Goal: Transaction & Acquisition: Purchase product/service

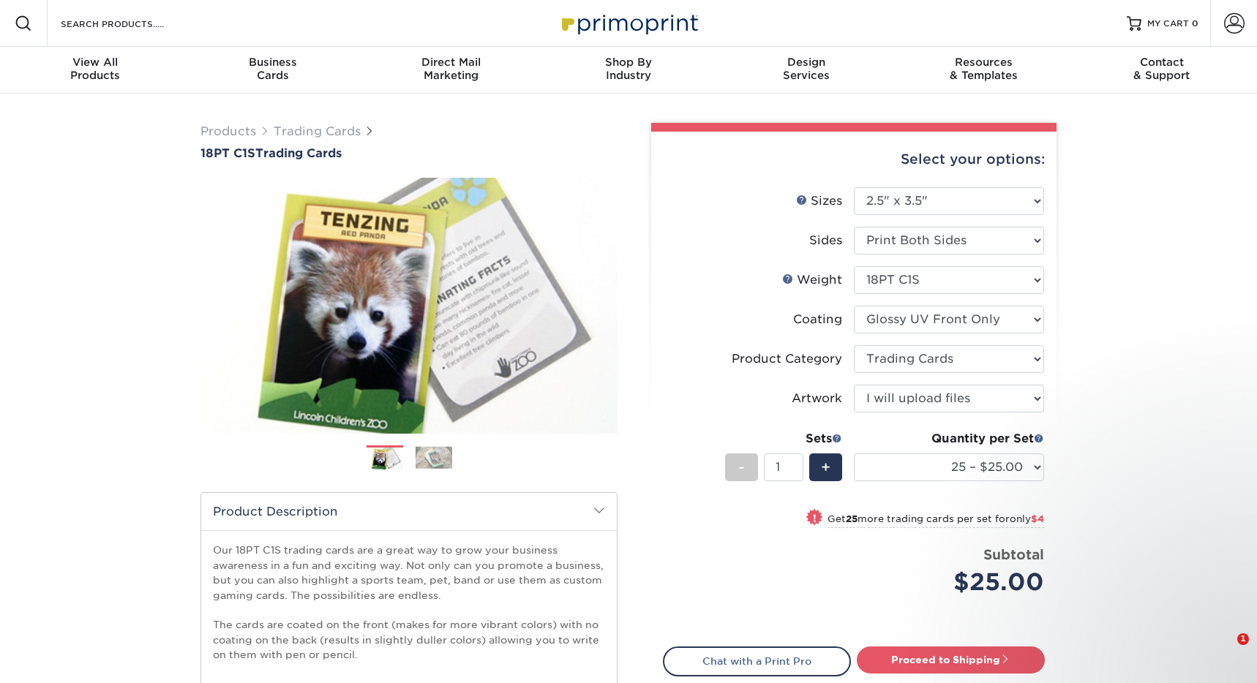
select select "2.50x3.50"
select select "c2f9bce9-36c2-409d-b101-c29d9d031e18"
select select "upload"
click at [1231, 574] on icon "Dismiss notification" at bounding box center [1231, 576] width 8 height 8
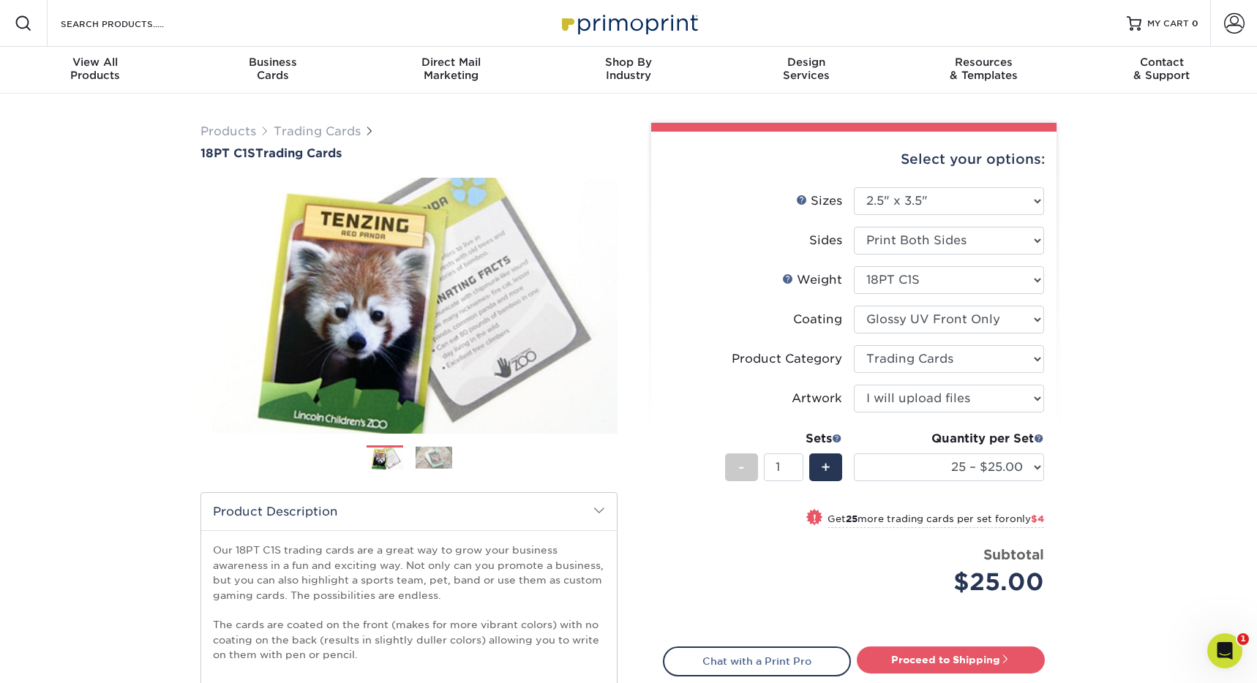
click at [423, 454] on img at bounding box center [434, 457] width 37 height 23
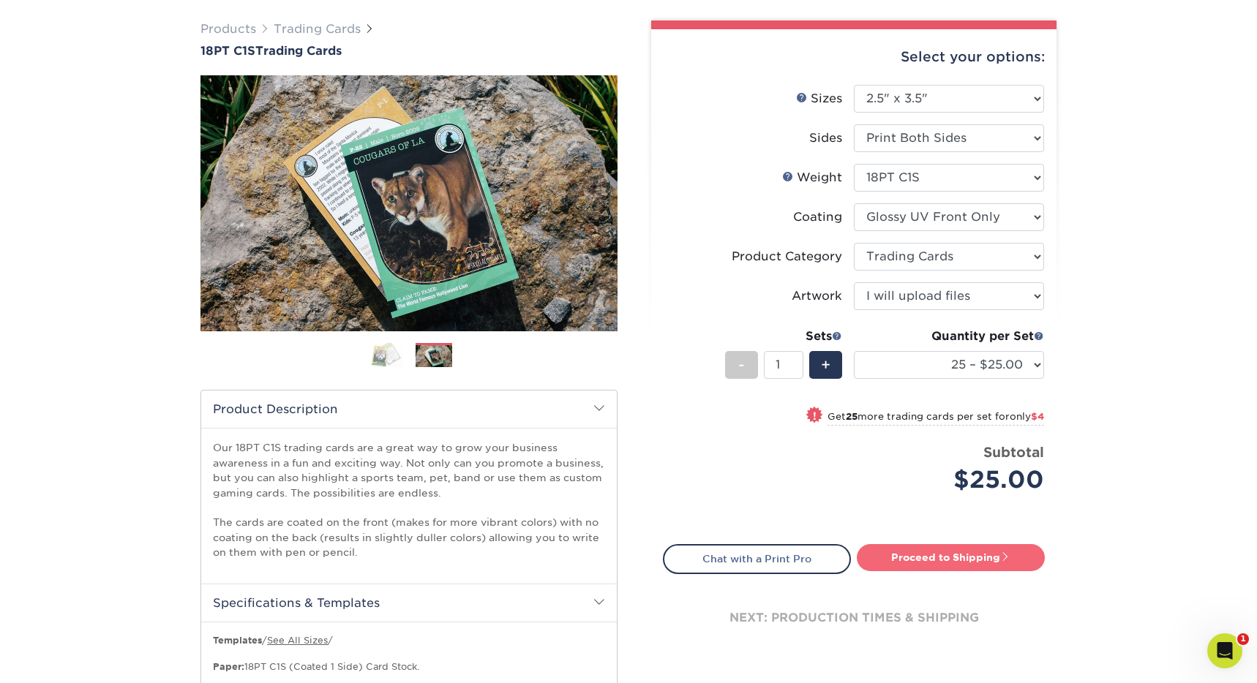
scroll to position [78, 0]
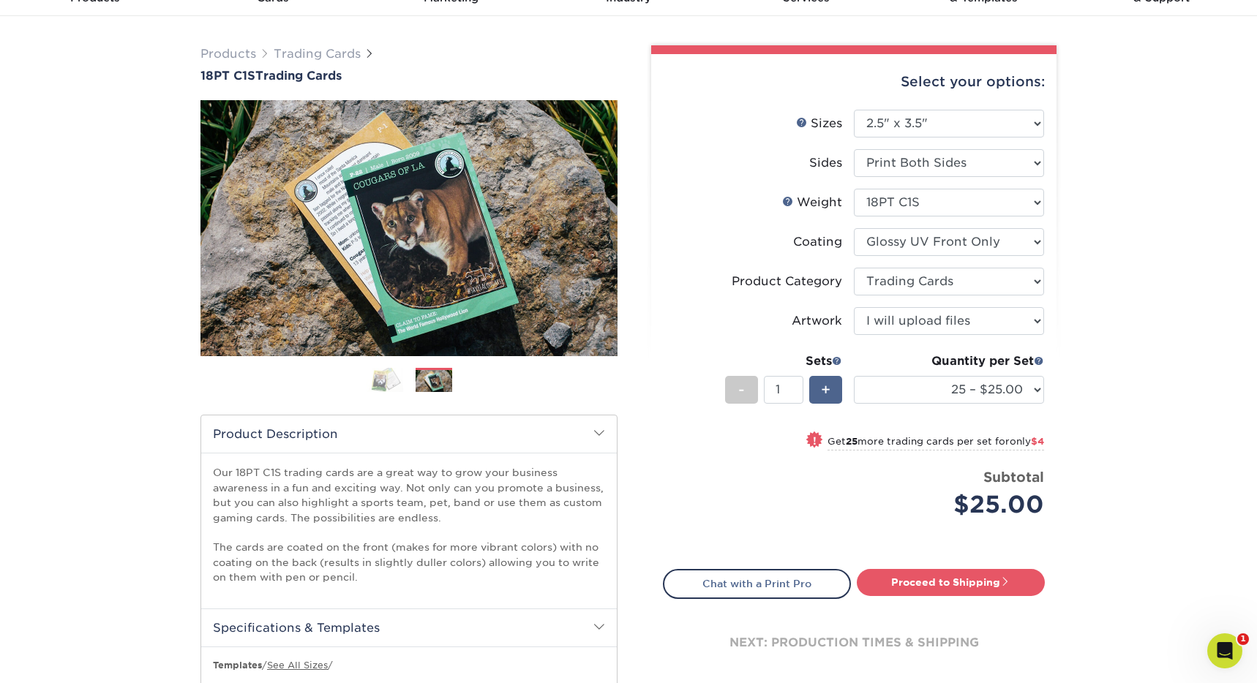
click at [826, 383] on span "+" at bounding box center [826, 390] width 10 height 22
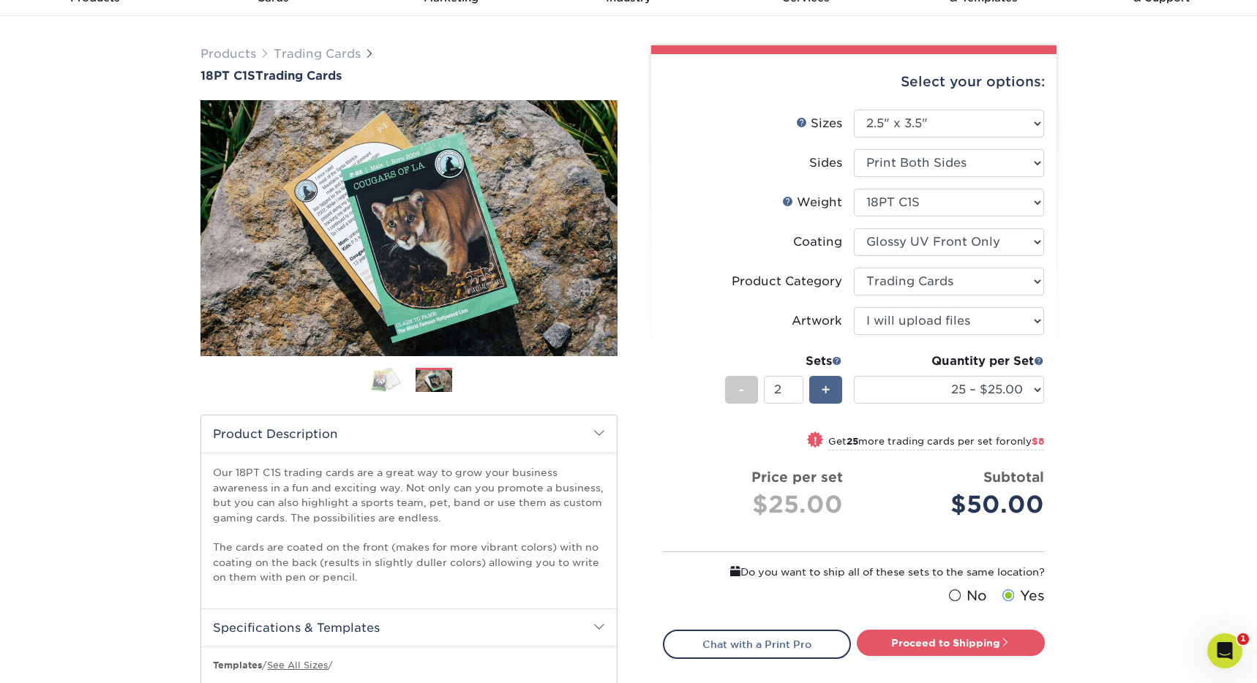
click at [826, 383] on span "+" at bounding box center [826, 390] width 10 height 22
type input "4"
click at [998, 643] on link "Proceed to Shipping" at bounding box center [951, 643] width 188 height 26
type input "Set 1"
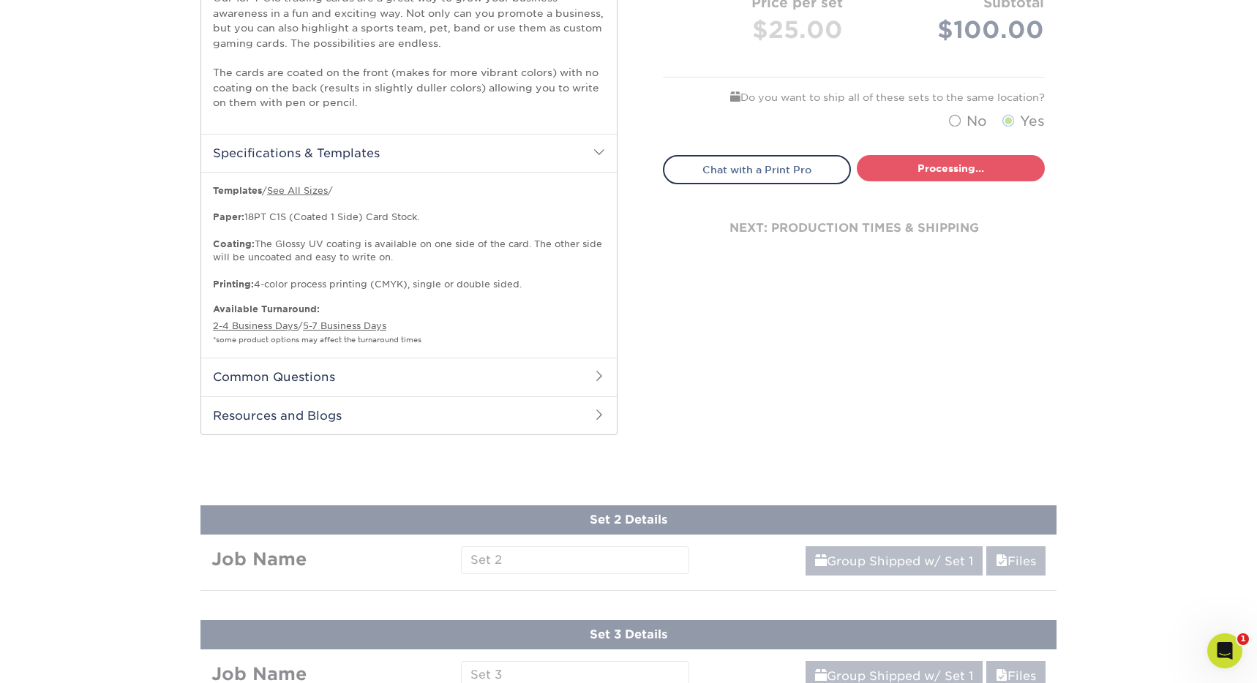
select select "08588386-0599-420e-8c79-4535039915a0"
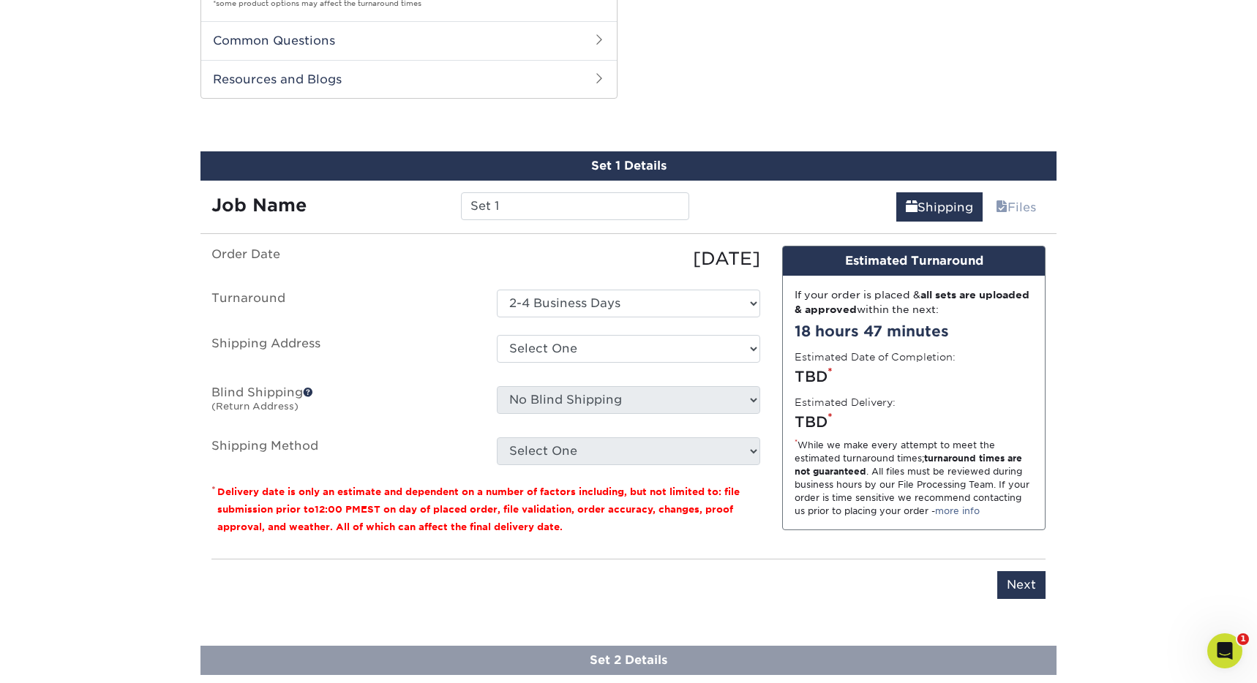
scroll to position [910, 0]
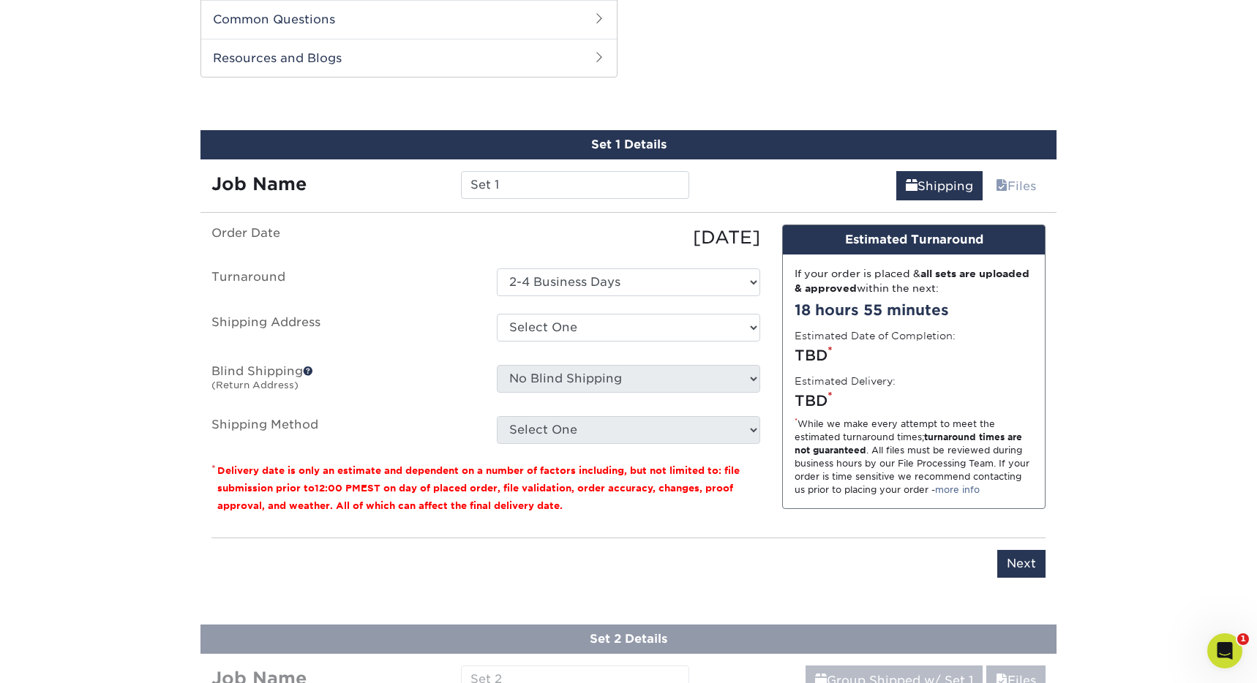
click at [382, 305] on ul "Order Date [DATE] [GEOGRAPHIC_DATA] Select One 2-4 Business Days Shipping Addre…" at bounding box center [485, 335] width 549 height 220
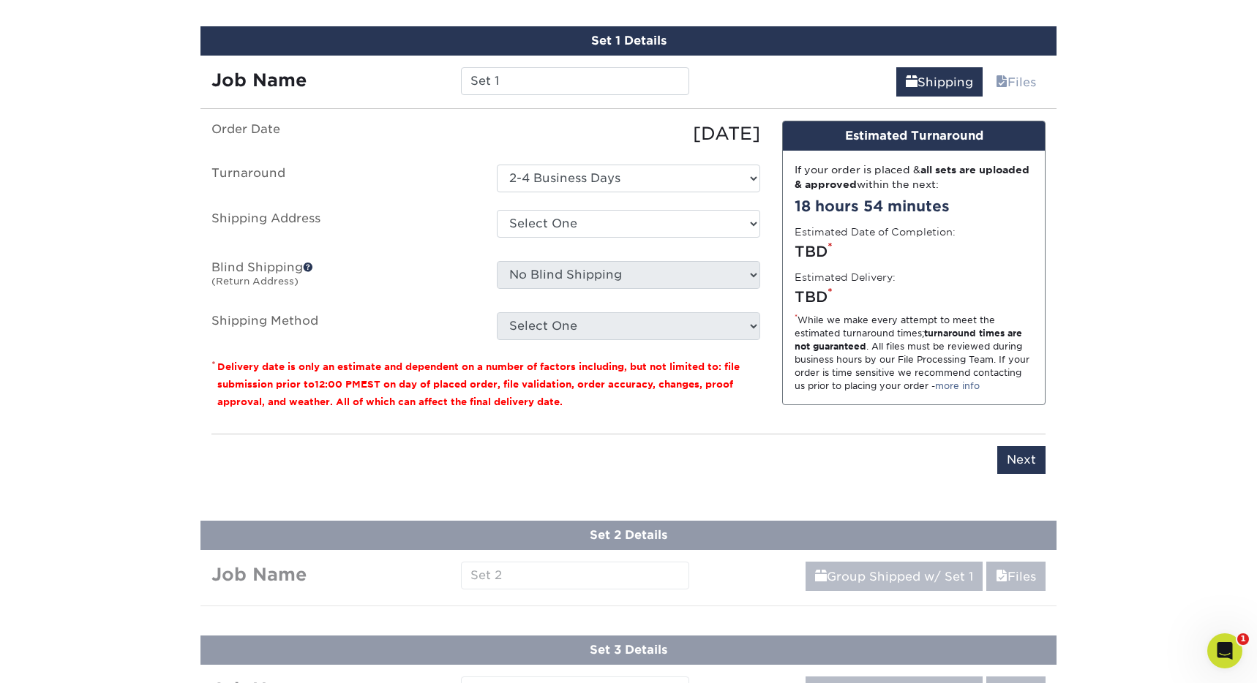
scroll to position [1014, 0]
click at [522, 83] on input "Set 1" at bounding box center [575, 81] width 228 height 28
type input "Cheese Card"
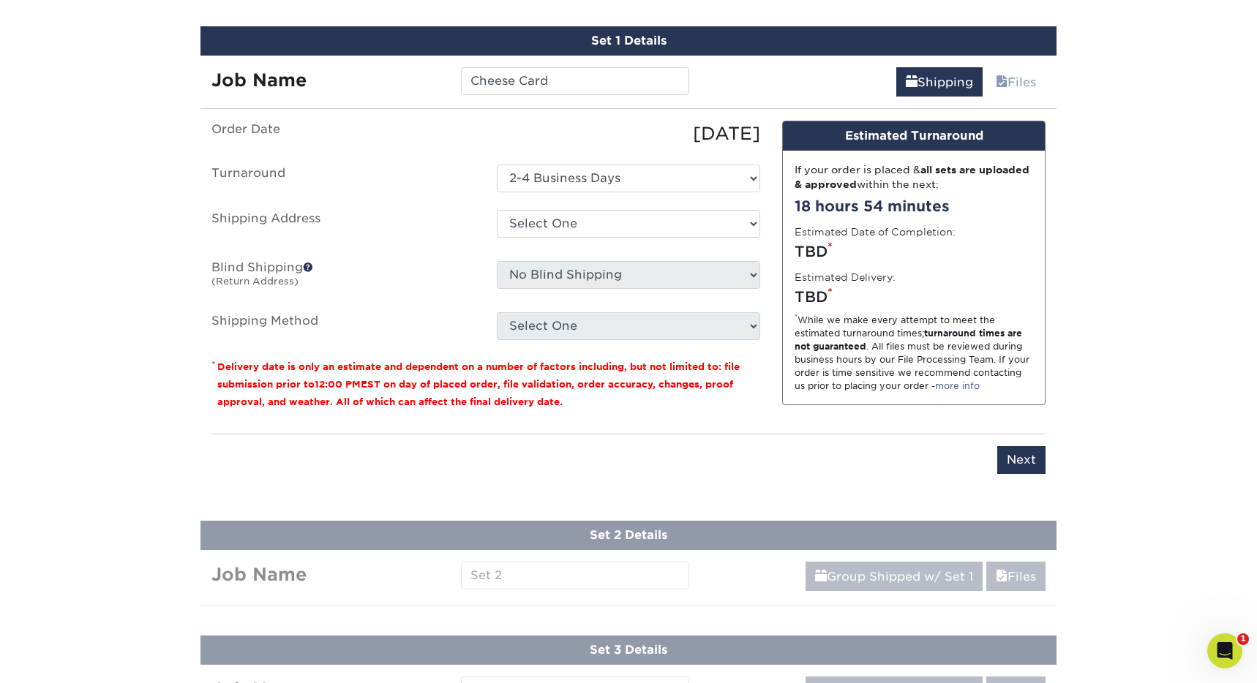
select select "newaddress"
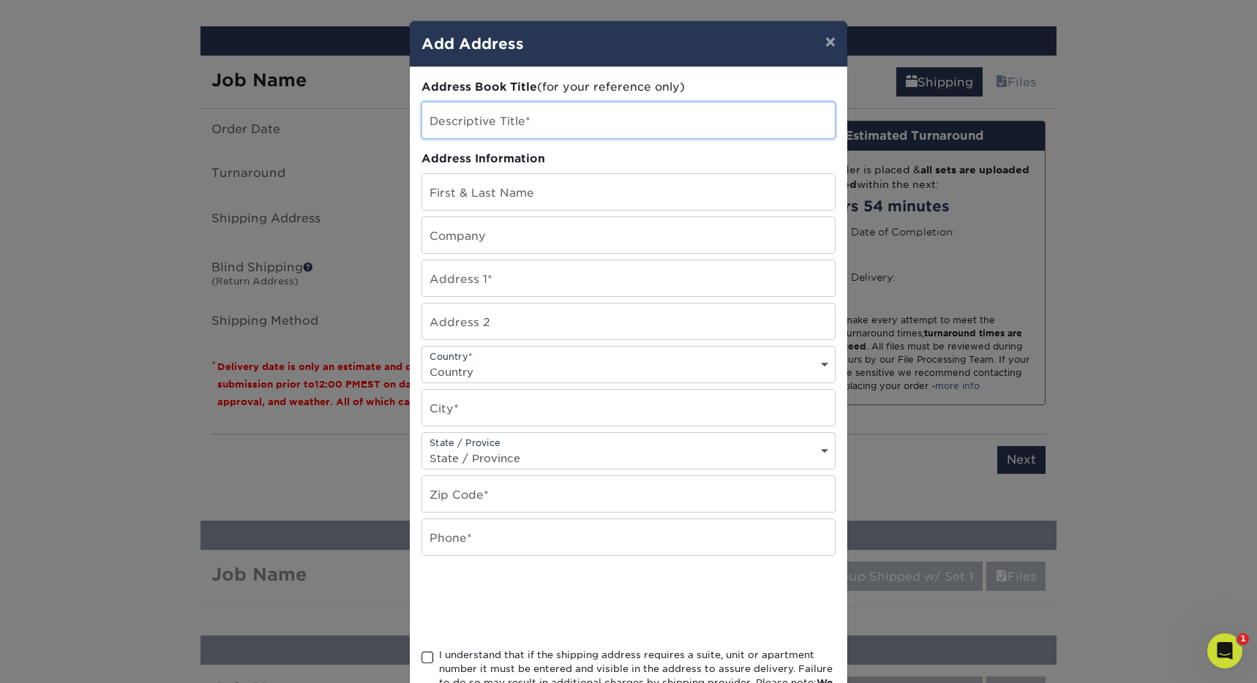
click at [532, 108] on input "text" at bounding box center [628, 120] width 413 height 36
click at [821, 43] on button "×" at bounding box center [831, 41] width 34 height 41
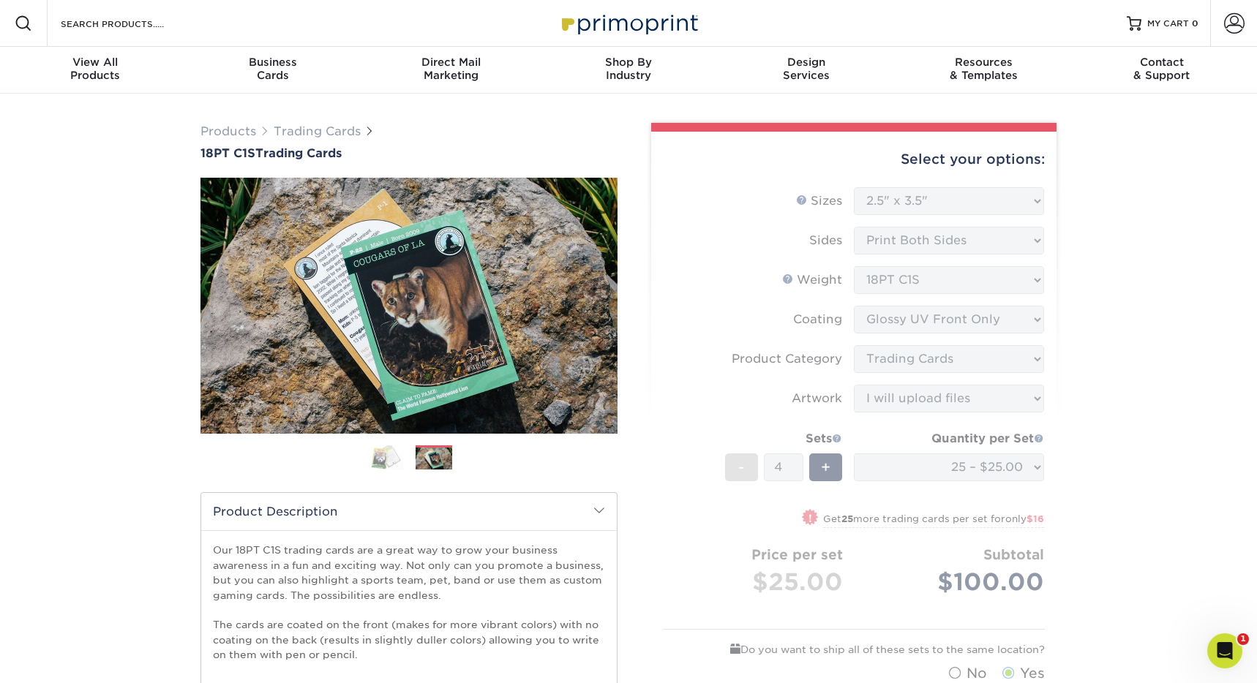
scroll to position [0, 0]
